Goal: Information Seeking & Learning: Compare options

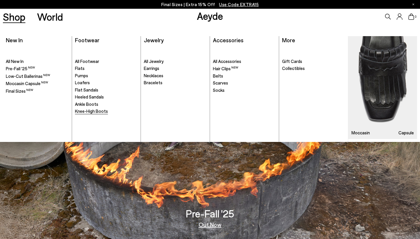
click at [90, 109] on span "Knee-High Boots" at bounding box center [91, 110] width 33 height 5
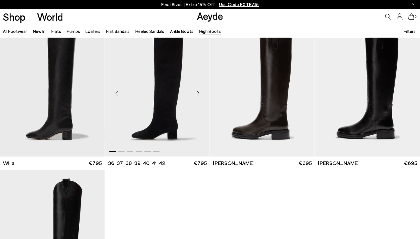
scroll to position [162, 0]
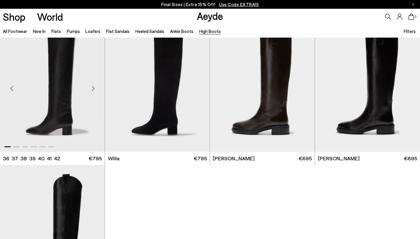
click at [94, 85] on div "Next slide" at bounding box center [92, 88] width 17 height 17
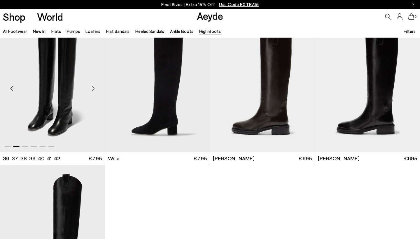
click at [94, 85] on div "Next slide" at bounding box center [92, 88] width 17 height 17
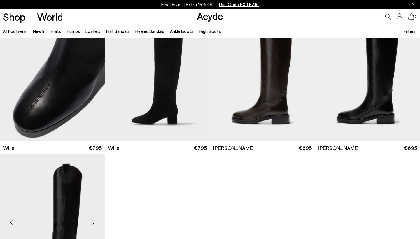
scroll to position [163, 0]
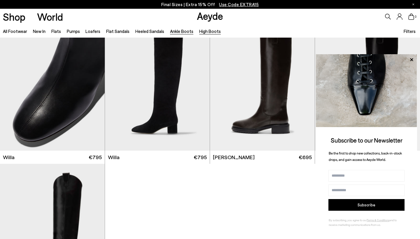
click at [175, 31] on link "Ankle Boots" at bounding box center [181, 31] width 23 height 5
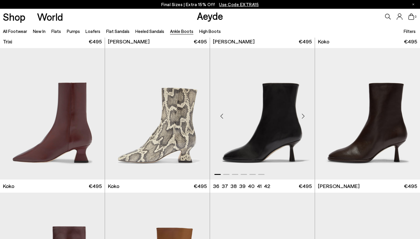
scroll to position [278, 0]
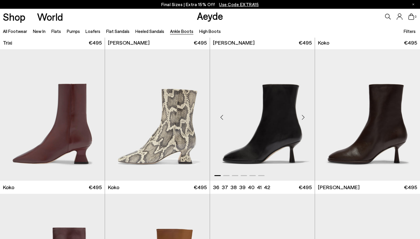
click at [304, 116] on div "Next slide" at bounding box center [302, 117] width 17 height 17
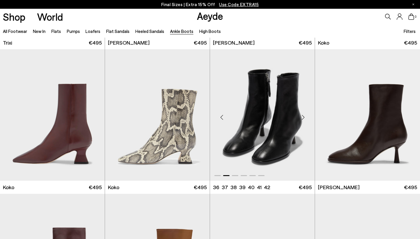
click at [304, 116] on div "Next slide" at bounding box center [302, 117] width 17 height 17
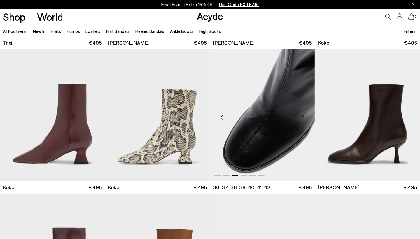
click at [304, 116] on div "Next slide" at bounding box center [302, 117] width 17 height 17
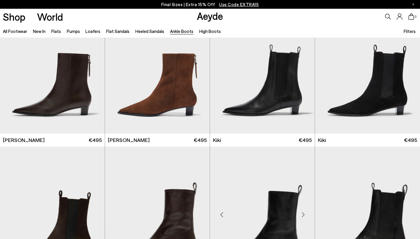
scroll to position [754, 0]
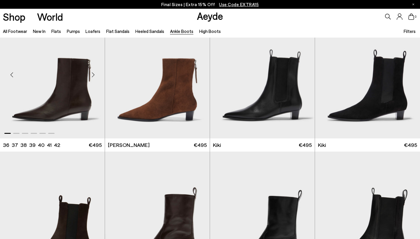
click at [93, 75] on div "Next slide" at bounding box center [92, 74] width 17 height 17
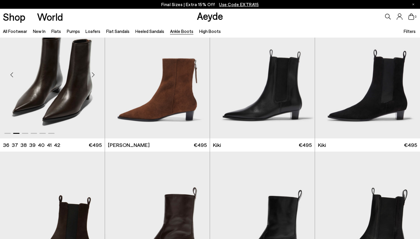
click at [93, 75] on div "Next slide" at bounding box center [92, 74] width 17 height 17
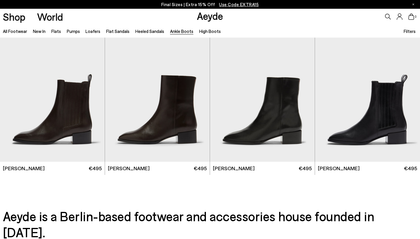
scroll to position [1168, 0]
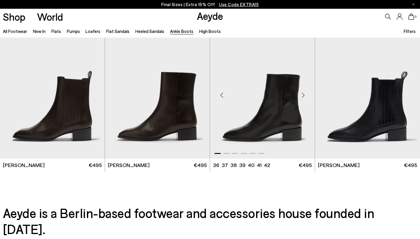
click at [305, 94] on div "Next slide" at bounding box center [302, 94] width 17 height 17
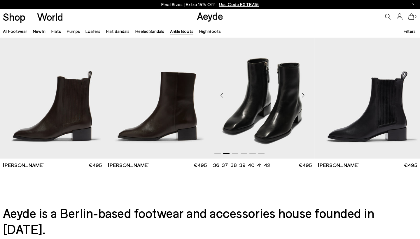
click at [305, 94] on div "Next slide" at bounding box center [302, 94] width 17 height 17
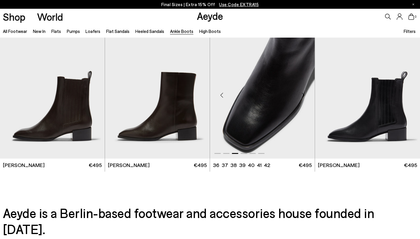
click at [305, 94] on div "Next slide" at bounding box center [302, 94] width 17 height 17
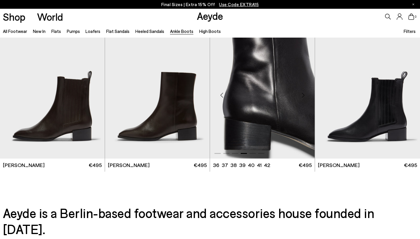
click at [305, 94] on div "Next slide" at bounding box center [302, 94] width 17 height 17
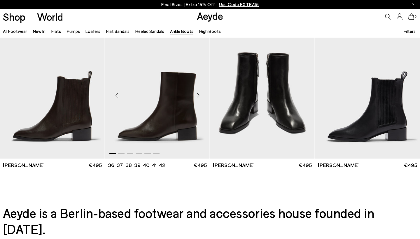
click at [197, 95] on div "Next slide" at bounding box center [197, 94] width 17 height 17
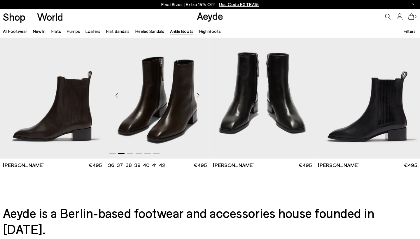
click at [171, 128] on img "2 / 6" at bounding box center [157, 92] width 105 height 131
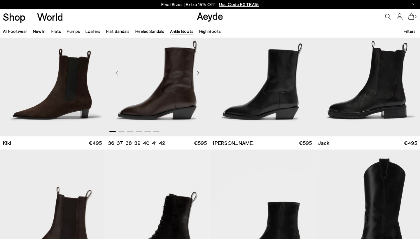
scroll to position [897, 0]
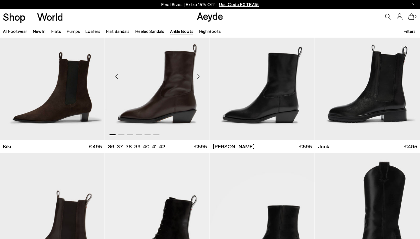
click at [181, 82] on img "1 / 6" at bounding box center [157, 73] width 105 height 131
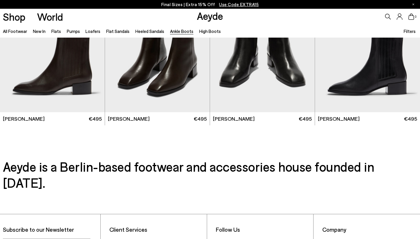
scroll to position [1199, 0]
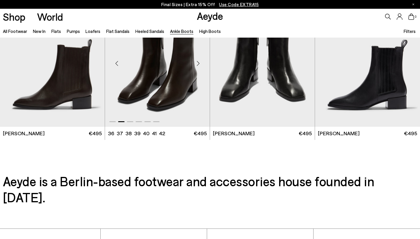
click at [160, 97] on img "2 / 6" at bounding box center [157, 60] width 105 height 131
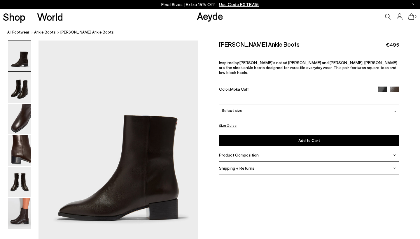
click at [23, 214] on img at bounding box center [19, 213] width 23 height 31
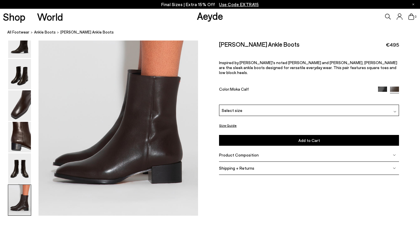
scroll to position [1108, 0]
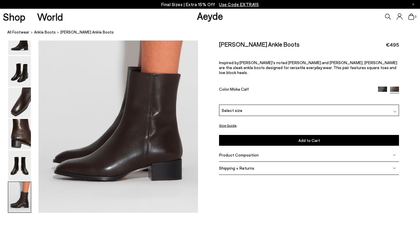
click at [253, 152] on span "Product Composition" at bounding box center [239, 154] width 40 height 5
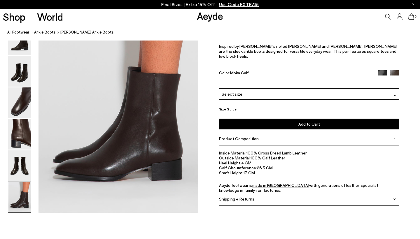
click at [237, 136] on span "Product Composition" at bounding box center [239, 138] width 40 height 5
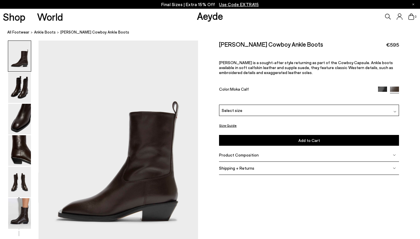
click at [240, 152] on span "Product Composition" at bounding box center [239, 154] width 40 height 5
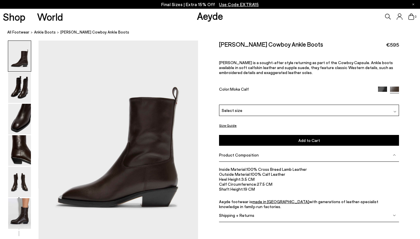
scroll to position [16, 0]
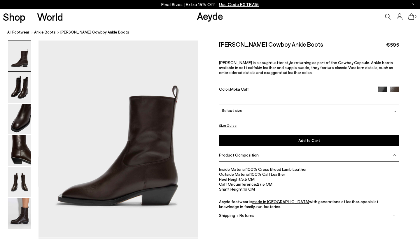
click at [20, 210] on img at bounding box center [19, 213] width 23 height 31
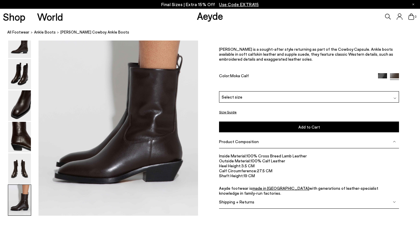
scroll to position [1108, 0]
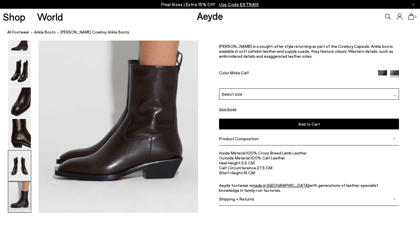
click at [20, 167] on img at bounding box center [19, 165] width 23 height 31
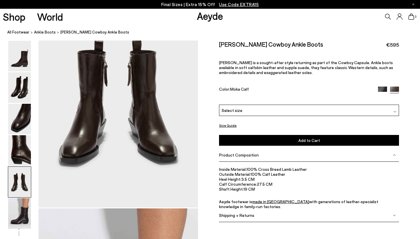
scroll to position [854, 0]
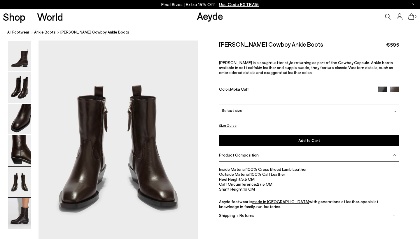
click at [22, 146] on img at bounding box center [19, 150] width 23 height 31
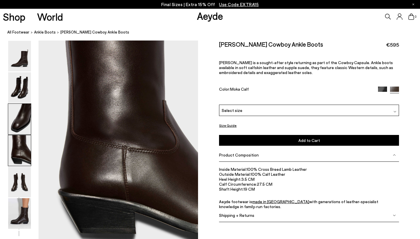
click at [20, 129] on img at bounding box center [19, 119] width 23 height 31
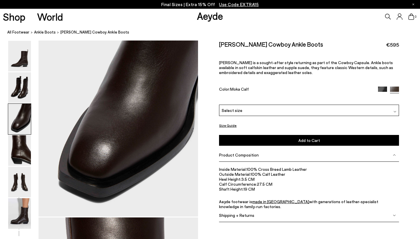
scroll to position [427, 0]
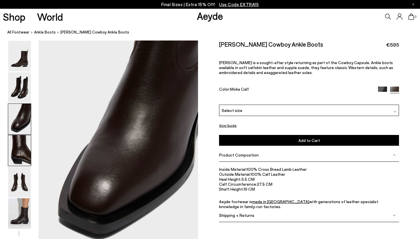
click at [15, 156] on img at bounding box center [19, 150] width 23 height 31
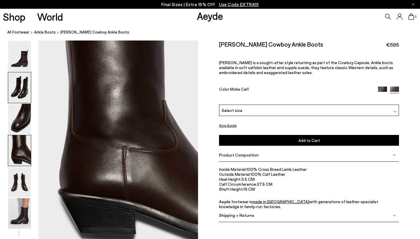
click at [19, 89] on img at bounding box center [19, 87] width 23 height 31
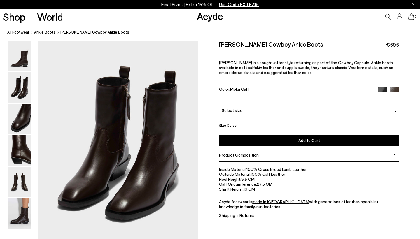
scroll to position [214, 0]
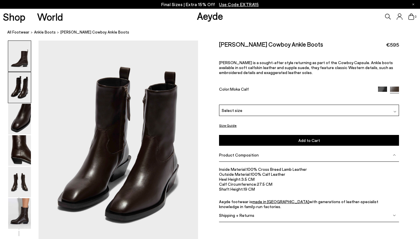
click at [25, 50] on img at bounding box center [19, 56] width 23 height 31
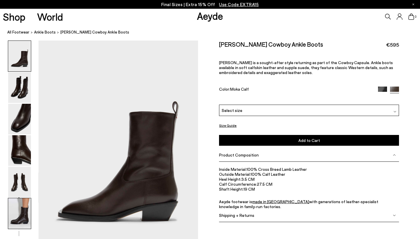
click at [26, 218] on img at bounding box center [19, 213] width 23 height 31
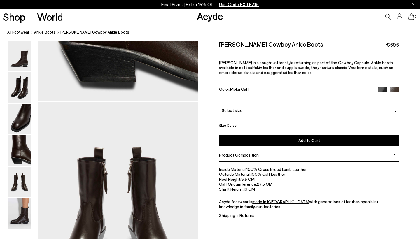
scroll to position [1108, 0]
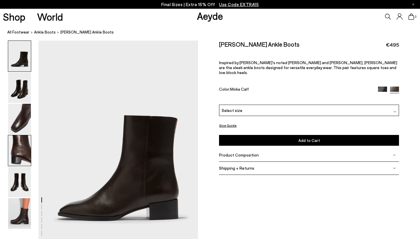
click at [19, 151] on img at bounding box center [19, 150] width 23 height 31
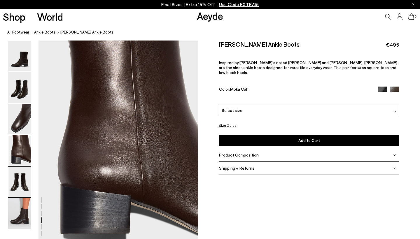
click at [26, 176] on img at bounding box center [19, 182] width 23 height 31
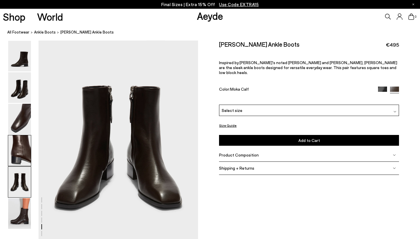
click at [22, 146] on img at bounding box center [19, 150] width 23 height 31
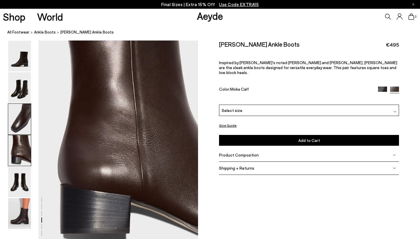
click at [28, 114] on img at bounding box center [19, 119] width 23 height 31
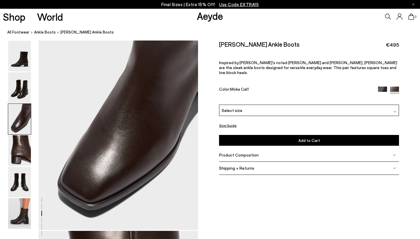
scroll to position [427, 0]
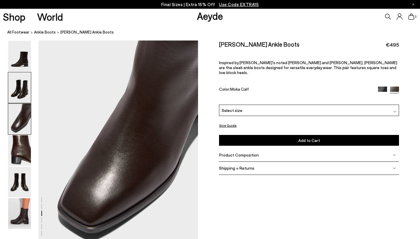
click at [22, 79] on img at bounding box center [19, 87] width 23 height 31
